Goal: Obtain resource: Download file/media

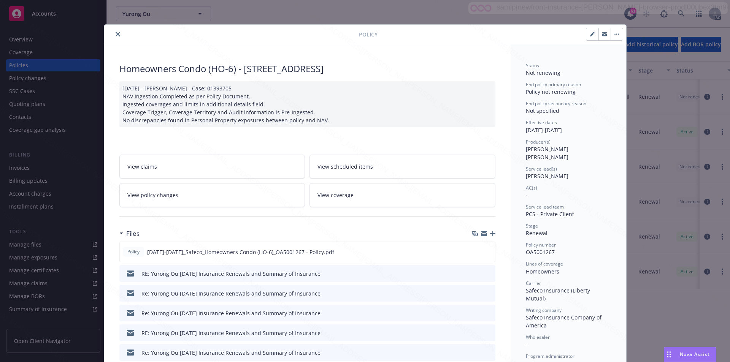
scroll to position [23, 0]
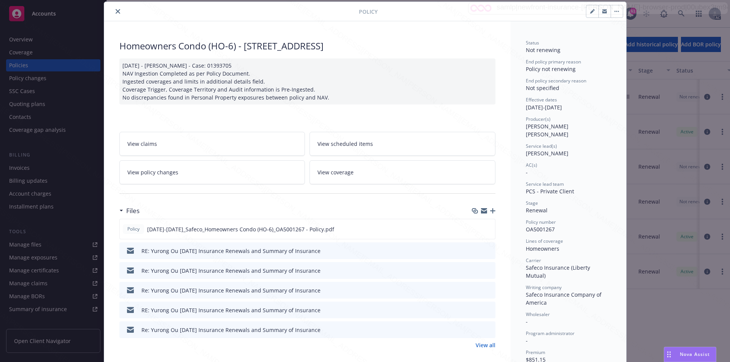
click at [116, 13] on icon "close" at bounding box center [118, 11] width 5 height 5
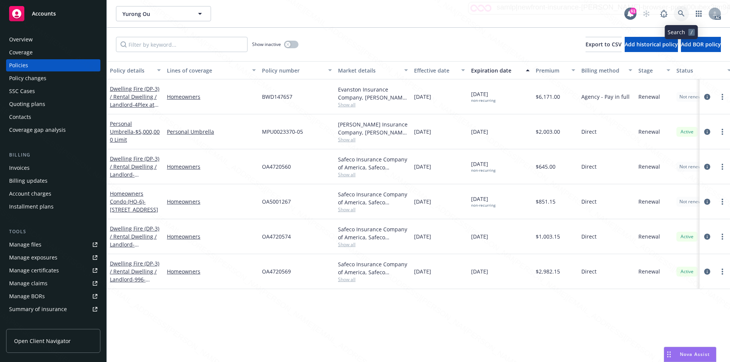
click at [684, 14] on icon at bounding box center [681, 13] width 7 height 7
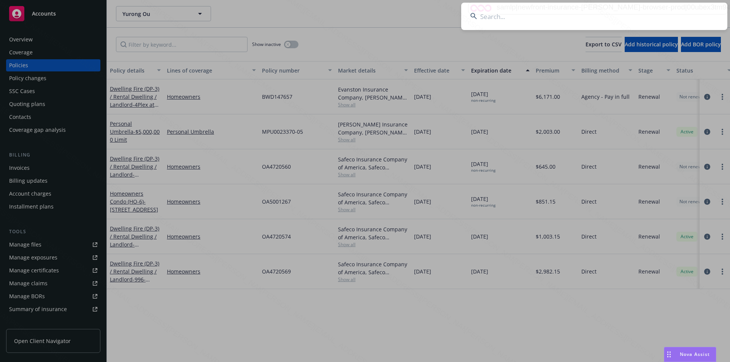
click at [509, 21] on input at bounding box center [594, 16] width 266 height 27
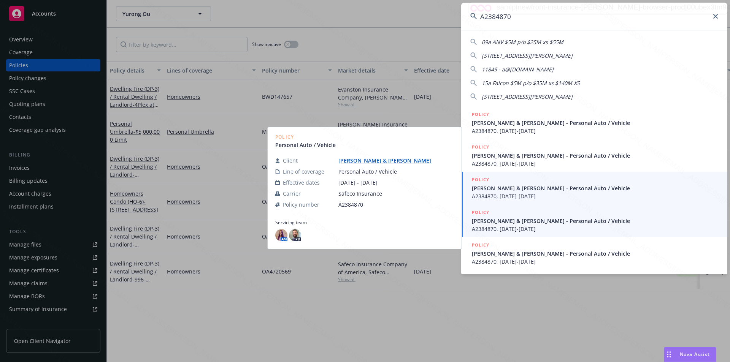
type input "A2384870"
click at [506, 224] on span "[PERSON_NAME] & [PERSON_NAME] - Personal Auto / Vehicle" at bounding box center [595, 221] width 246 height 8
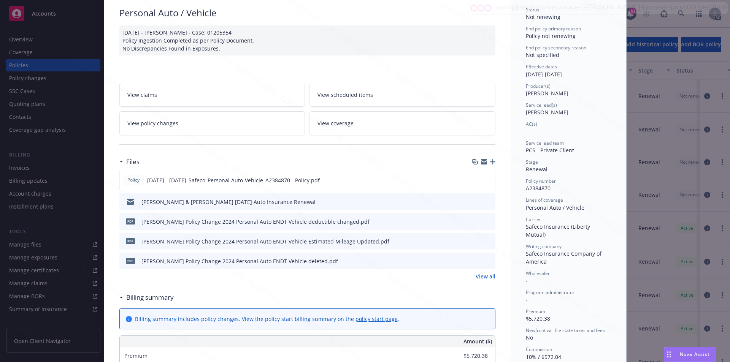
scroll to position [61, 0]
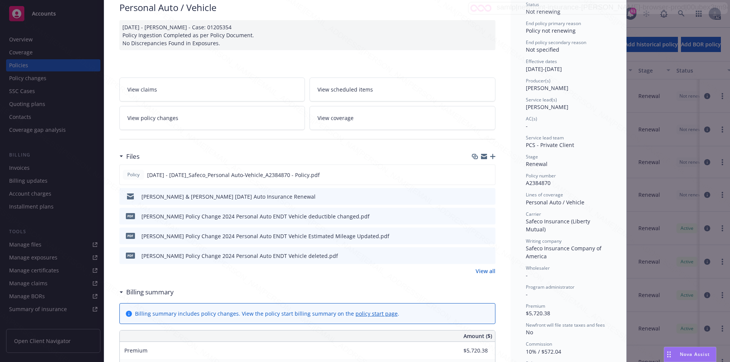
click at [230, 115] on link "View policy changes" at bounding box center [212, 118] width 186 height 24
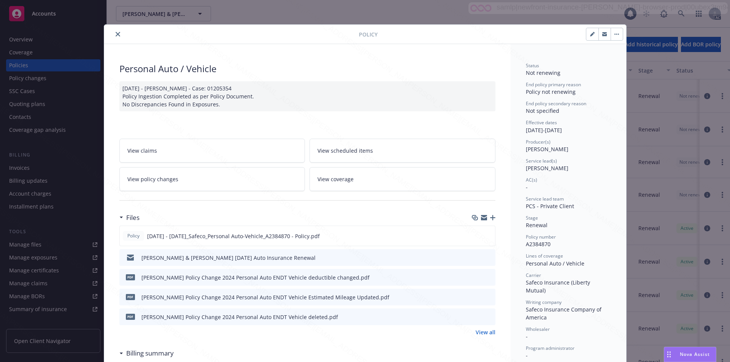
scroll to position [23, 0]
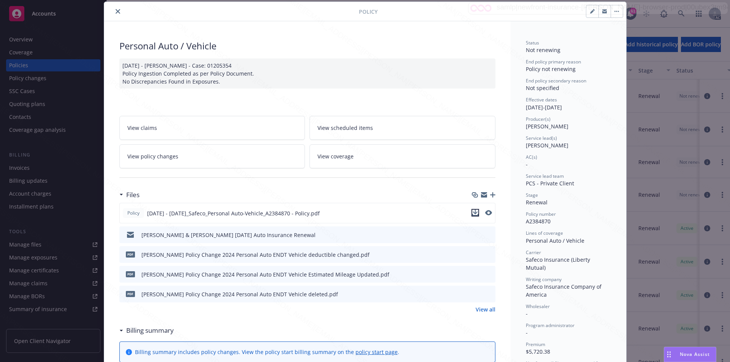
click at [474, 213] on icon "download file" at bounding box center [475, 213] width 6 height 6
click at [473, 234] on icon "download file" at bounding box center [475, 234] width 5 height 5
click at [474, 255] on icon "download file" at bounding box center [476, 254] width 6 height 6
click at [473, 275] on icon "download file" at bounding box center [476, 274] width 6 height 6
click at [475, 294] on icon "download file" at bounding box center [476, 294] width 6 height 6
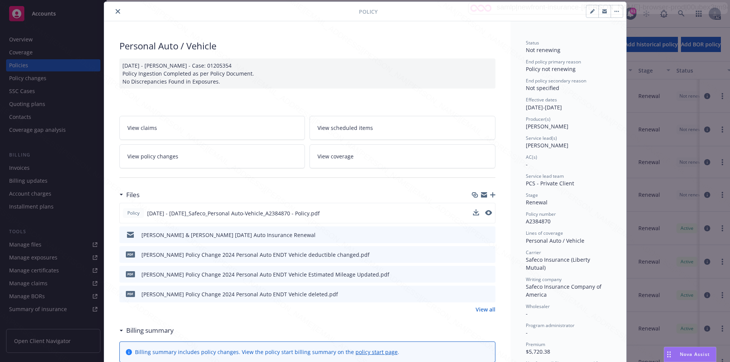
click at [219, 167] on link "View policy changes" at bounding box center [212, 157] width 186 height 24
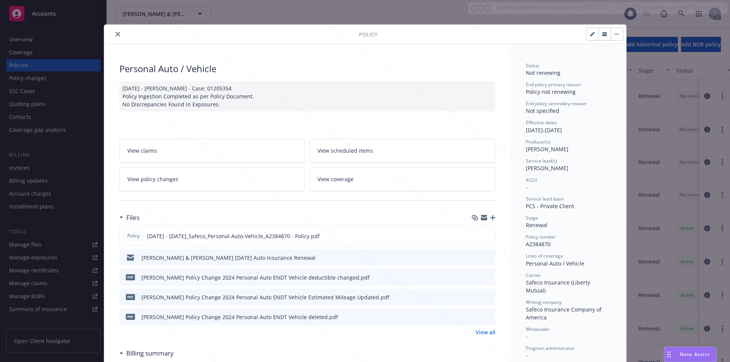
scroll to position [23, 0]
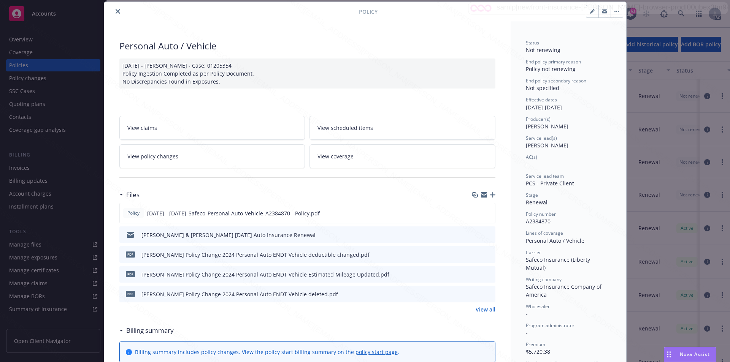
click at [258, 159] on link "View policy changes" at bounding box center [212, 157] width 186 height 24
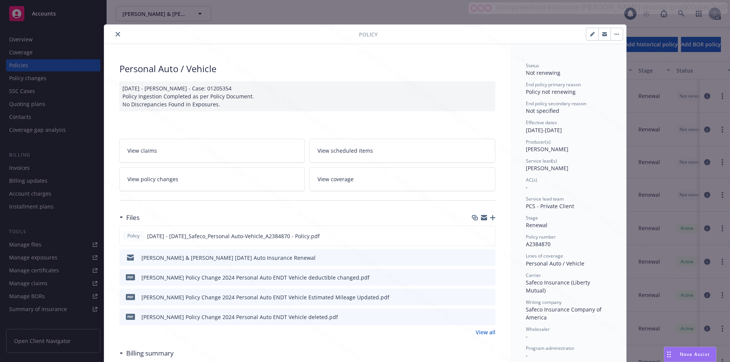
scroll to position [23, 0]
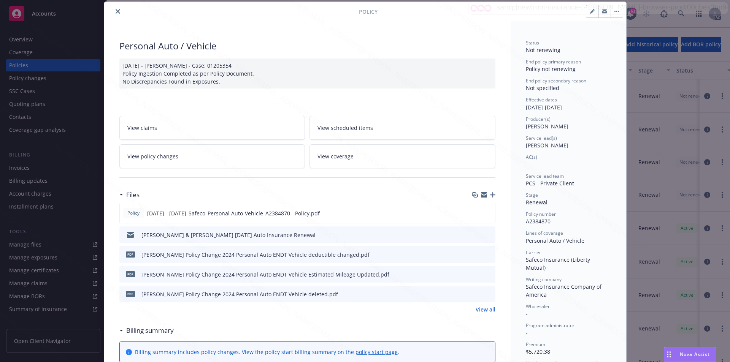
click at [232, 160] on link "View policy changes" at bounding box center [212, 157] width 186 height 24
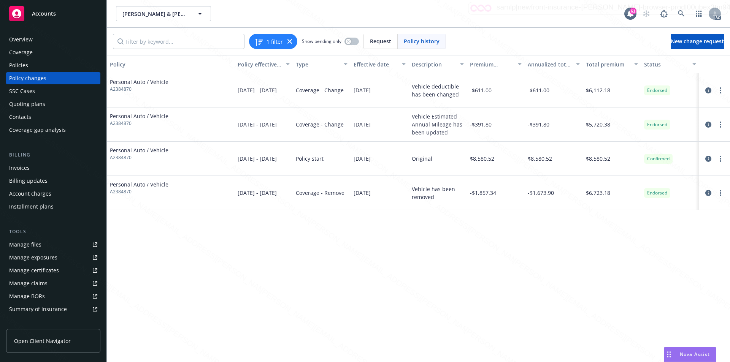
click at [335, 246] on div "Policy Policy effective dates Type Effective date Description Premium change An…" at bounding box center [418, 208] width 623 height 307
click at [309, 253] on div "Policy Policy effective dates Type Effective date Description Premium change An…" at bounding box center [418, 208] width 623 height 307
click at [352, 228] on div "Policy Policy effective dates Type Effective date Description Premium change An…" at bounding box center [418, 208] width 623 height 307
click at [288, 273] on div "Policy Policy effective dates Type Effective date Description Premium change An…" at bounding box center [418, 208] width 623 height 307
click at [495, 302] on div "Policy Policy effective dates Type Effective date Description Premium change An…" at bounding box center [418, 208] width 623 height 307
